Goal: Transaction & Acquisition: Purchase product/service

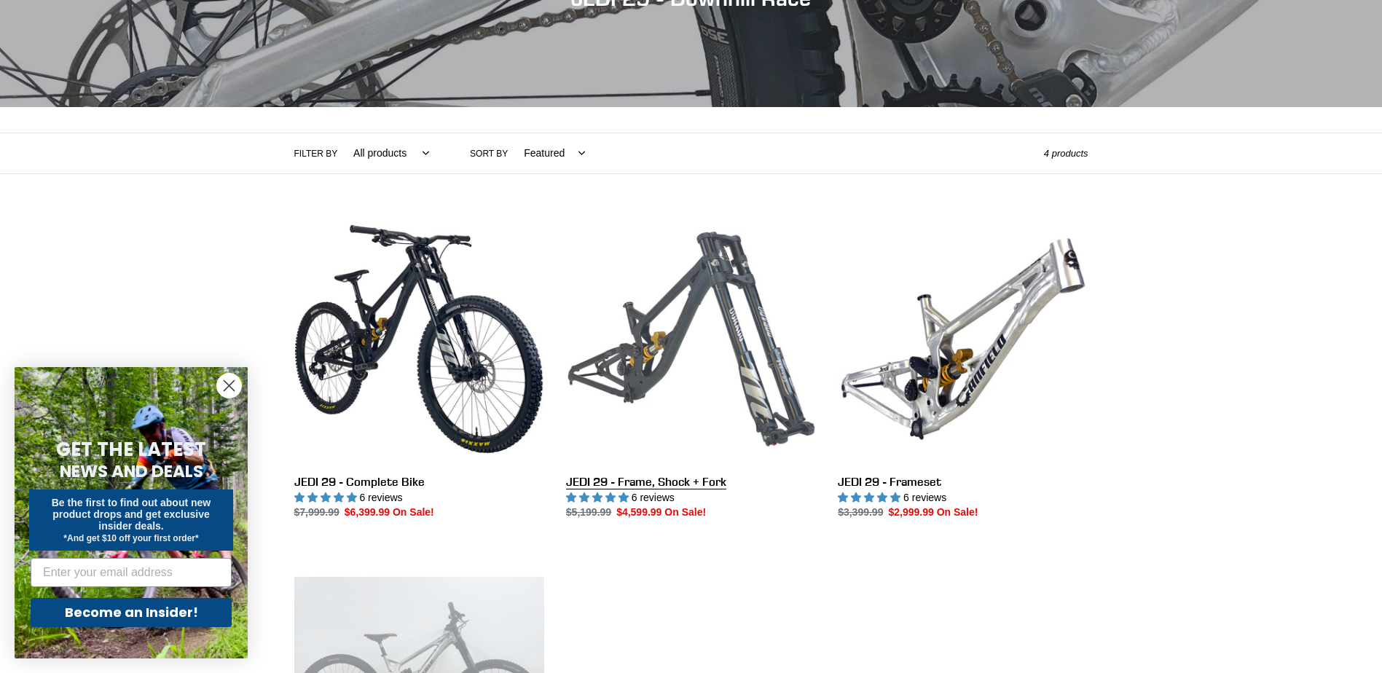
scroll to position [219, 0]
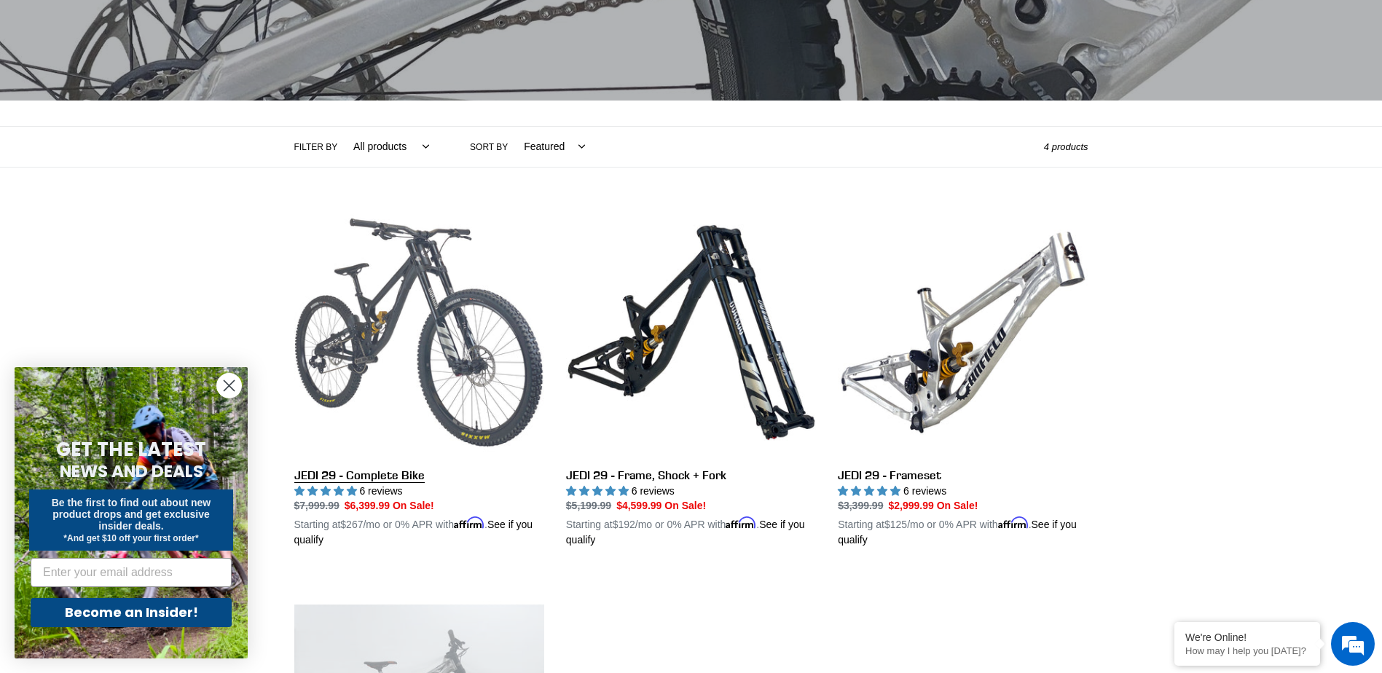
click at [480, 353] on link "JEDI 29 - Complete Bike" at bounding box center [419, 378] width 250 height 341
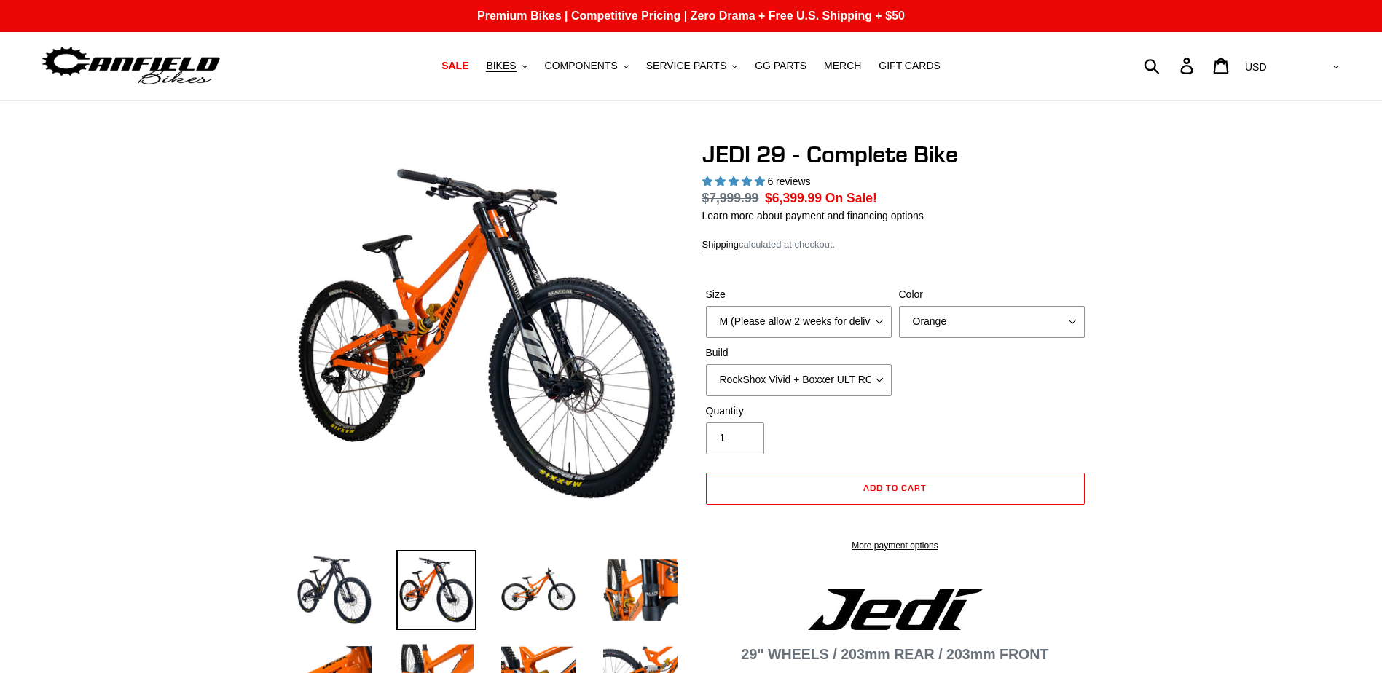
select select "highest-rating"
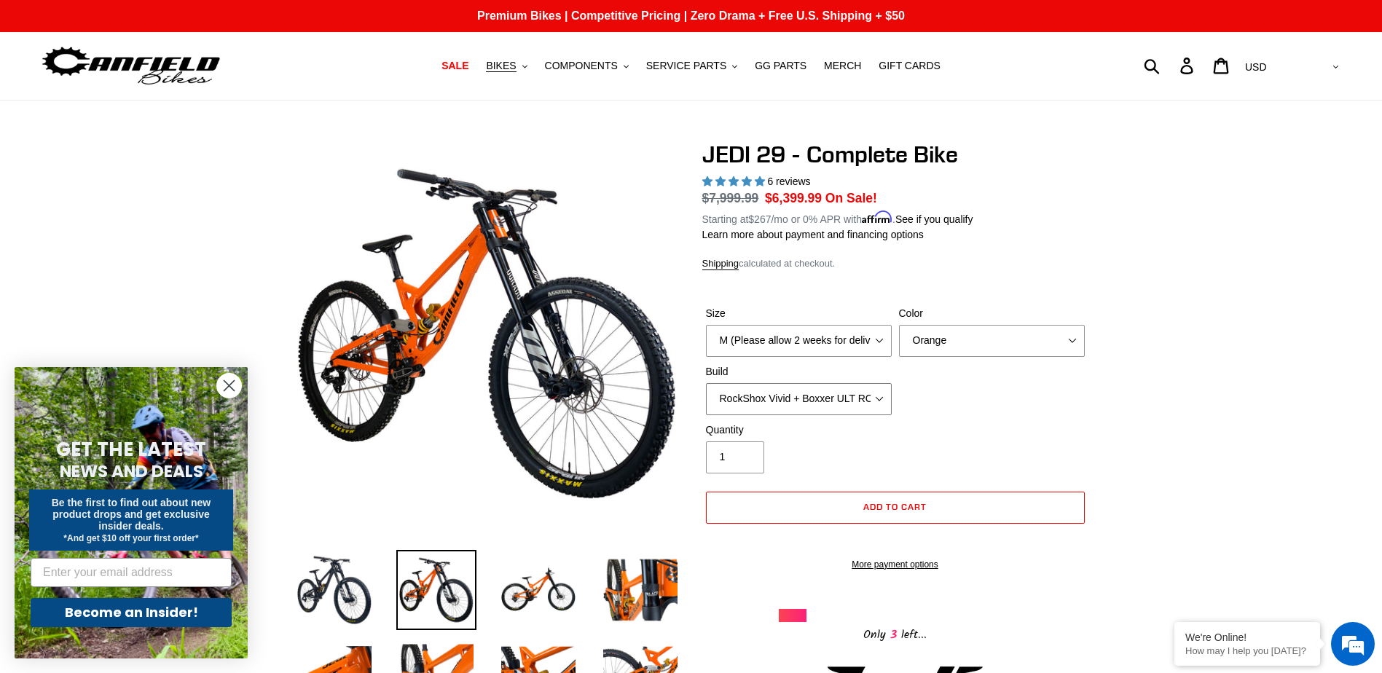
click at [877, 404] on select "RockShox Vivid + Boxxer ULT RC2 C3 200 + SRAM XO RockShox Vivid + Boxxer ULT RC…" at bounding box center [799, 399] width 186 height 32
click at [706, 383] on select "RockShox Vivid + Boxxer ULT RC2 C3 200 + SRAM XO RockShox Vivid + Boxxer ULT RC…" at bounding box center [799, 399] width 186 height 32
click at [814, 397] on select "RockShox Vivid + Boxxer ULT RC2 C3 200 + SRAM XO RockShox Vivid + Boxxer ULT RC…" at bounding box center [799, 399] width 186 height 32
select select "RockShox Vivid + Boxxer ULT RC2 C3 200 + Shimano"
click at [706, 383] on select "RockShox Vivid + Boxxer ULT RC2 C3 200 + SRAM XO RockShox Vivid + Boxxer ULT RC…" at bounding box center [799, 399] width 186 height 32
